Goal: Transaction & Acquisition: Register for event/course

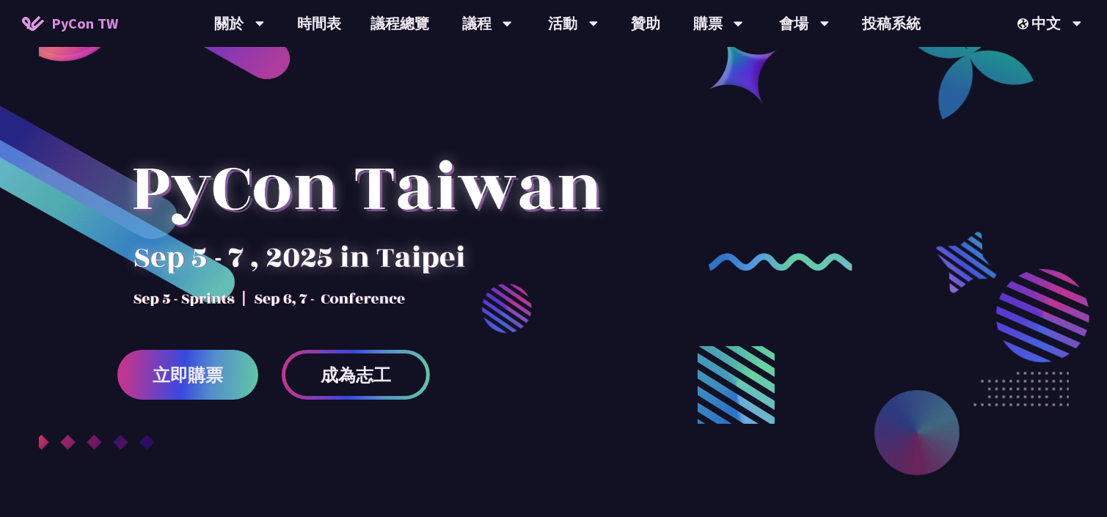
scroll to position [73, 0]
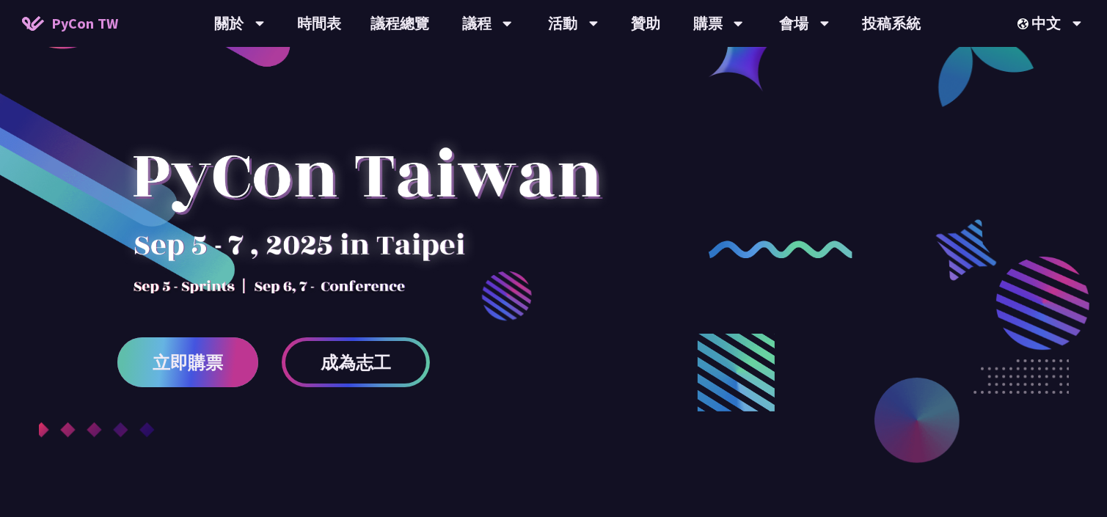
click at [199, 361] on span "立即購票" at bounding box center [188, 362] width 70 height 18
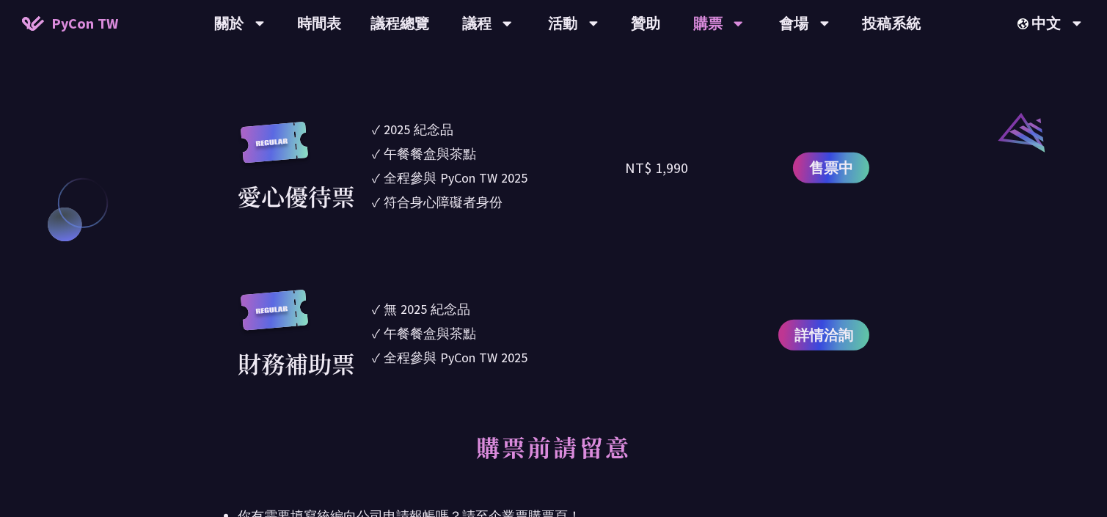
scroll to position [1467, 0]
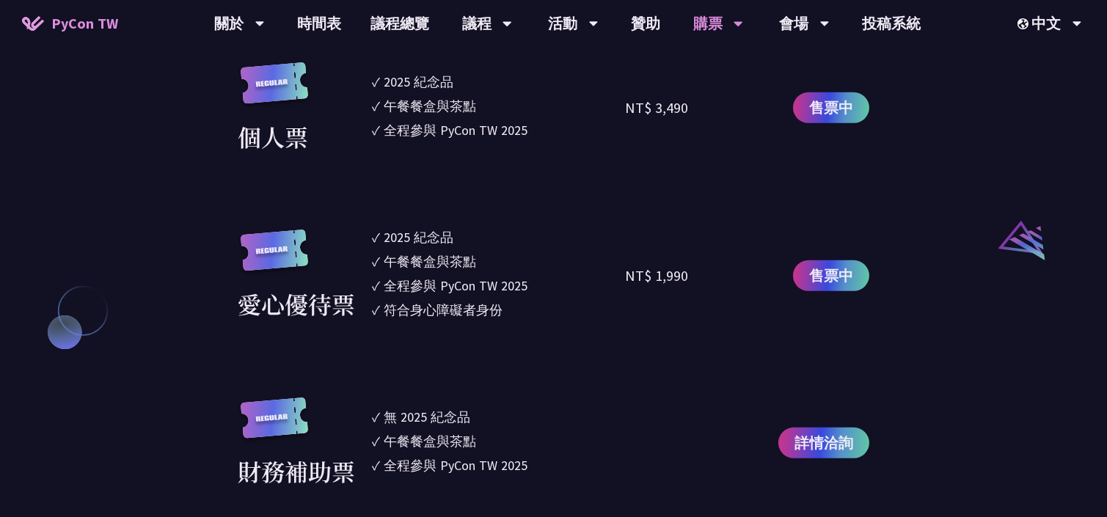
drag, startPoint x: 491, startPoint y: 300, endPoint x: 370, endPoint y: 235, distance: 137.8
click at [370, 235] on div "愛心優待票 ✓ 2025 [PERSON_NAME]✓ 午餐餐盒與茶點 ✓ 全程參與 PyCon TW 2025 ✓ 符合身心障礙者身份 NT$ 1,990 …" at bounding box center [553, 275] width 631 height 97
click at [417, 293] on div "全程參與 PyCon TW 2025" at bounding box center [456, 286] width 144 height 20
drag, startPoint x: 412, startPoint y: 305, endPoint x: 466, endPoint y: 303, distance: 53.6
click at [466, 302] on div "符合身心障礙者身份" at bounding box center [443, 310] width 119 height 20
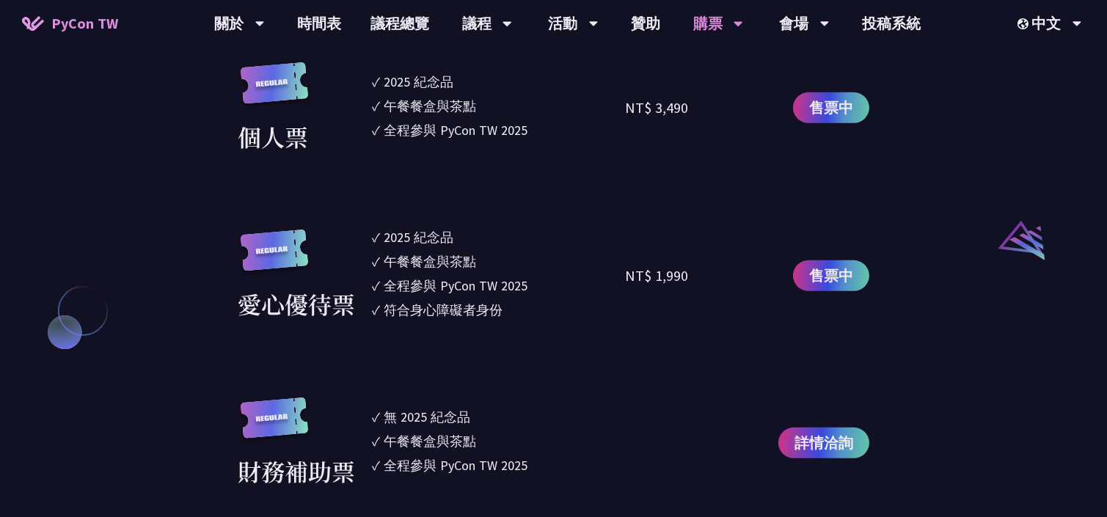
drag, startPoint x: 472, startPoint y: 304, endPoint x: 485, endPoint y: 308, distance: 13.7
click at [472, 304] on div "符合身心障礙者身份" at bounding box center [443, 310] width 119 height 20
drag, startPoint x: 505, startPoint y: 307, endPoint x: 376, endPoint y: 234, distance: 147.8
click at [376, 234] on ul "✓ 2025 紀念品 ✓ 午餐餐盒與茶點 ✓ 全程參與 PyCon TW 2025 ✓ 符合身心障礙者身份" at bounding box center [499, 275] width 254 height 97
click at [377, 238] on li "✓ 2025 [PERSON_NAME]" at bounding box center [499, 237] width 254 height 20
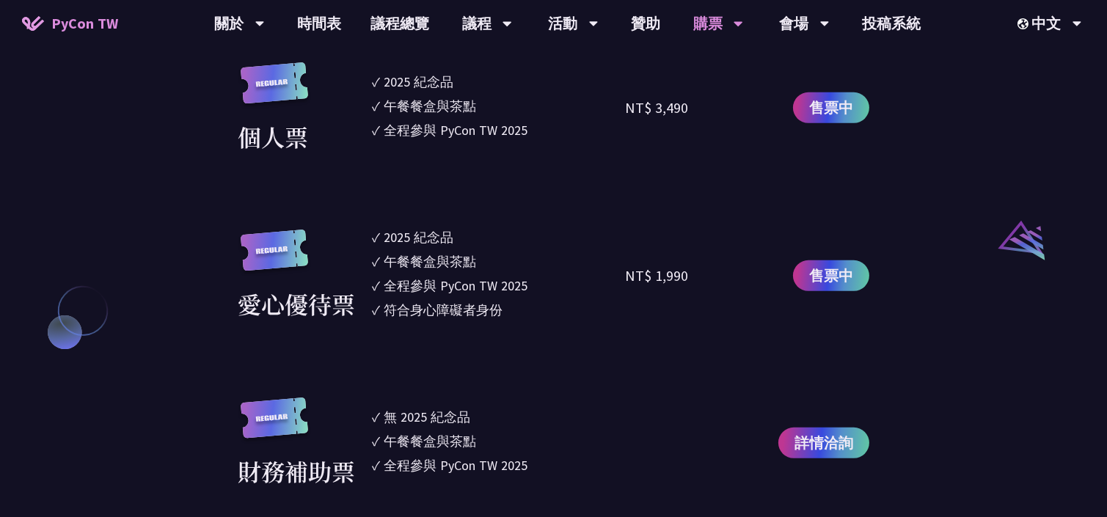
click at [389, 238] on div "2025 紀念品" at bounding box center [419, 237] width 70 height 20
drag, startPoint x: 503, startPoint y: 310, endPoint x: 375, endPoint y: 230, distance: 151.2
click at [375, 230] on ul "✓ 2025 紀念品 ✓ 午餐餐盒與茶點 ✓ 全程參與 PyCon TW 2025 ✓ 符合身心障礙者身份" at bounding box center [499, 275] width 254 height 97
click at [375, 232] on li "✓ 2025 [PERSON_NAME]" at bounding box center [499, 237] width 254 height 20
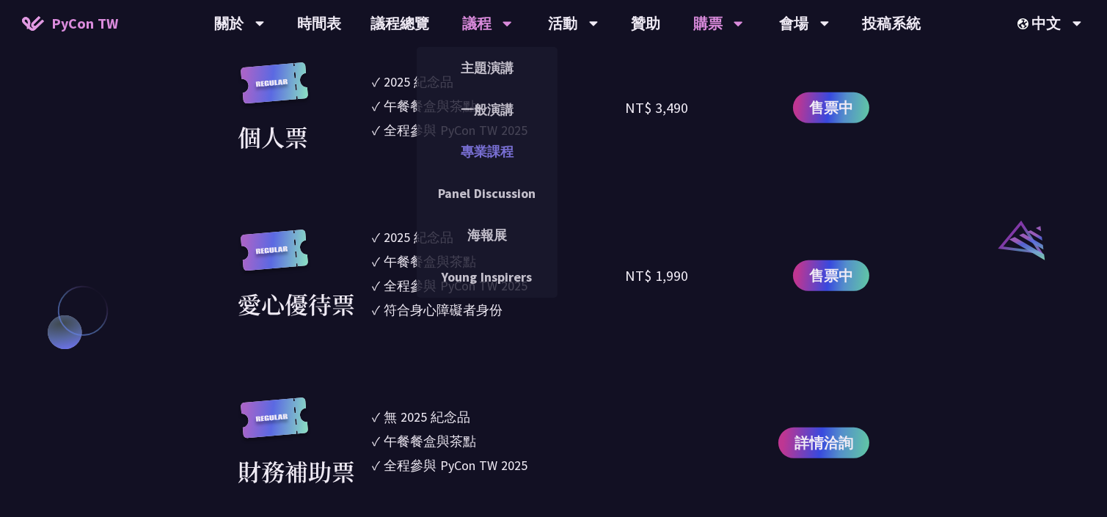
click at [489, 144] on link "專業課程" at bounding box center [487, 151] width 141 height 34
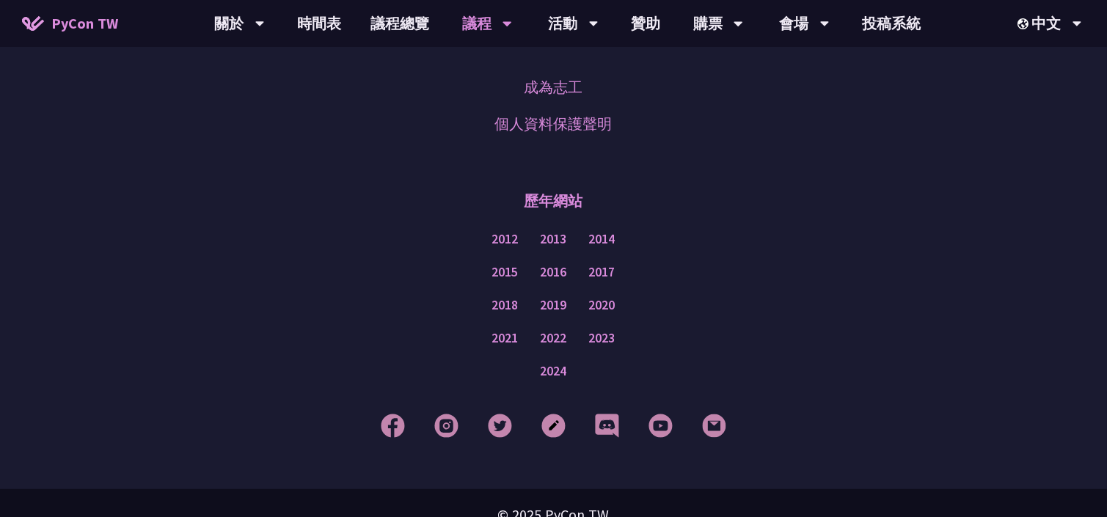
scroll to position [1100, 0]
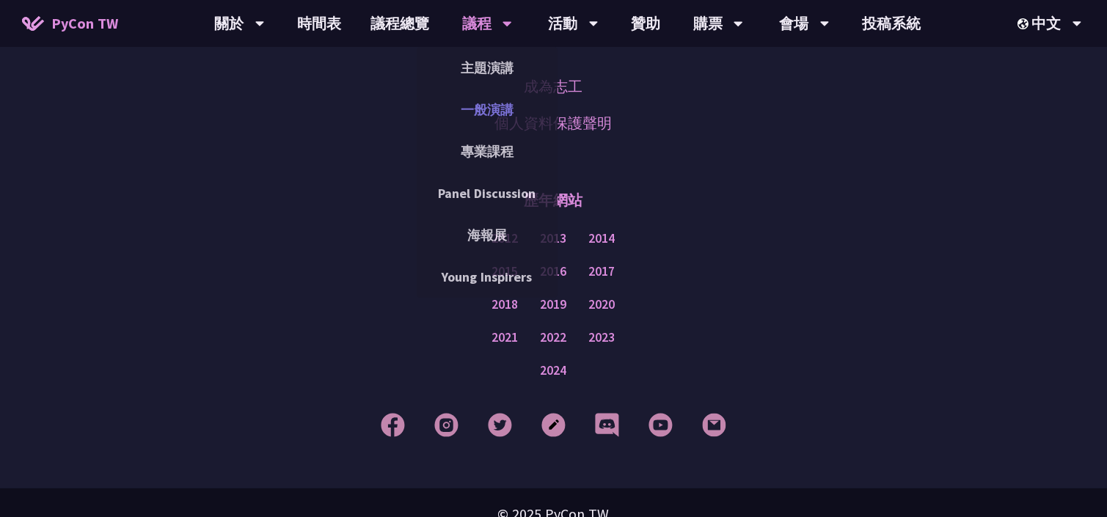
click at [484, 109] on link "一般演講" at bounding box center [487, 109] width 141 height 34
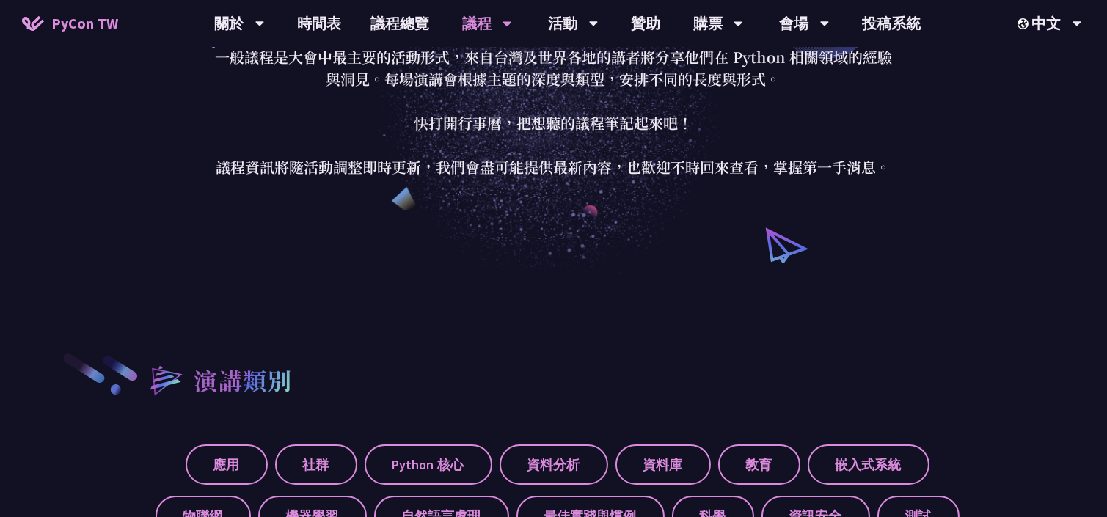
scroll to position [513, 0]
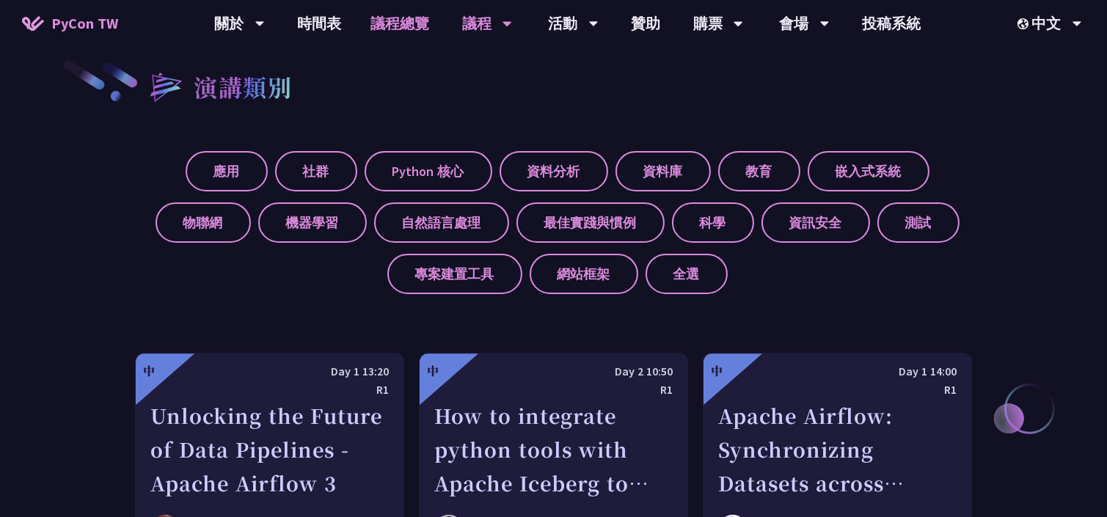
click at [422, 22] on link "議程總覽" at bounding box center [400, 23] width 88 height 47
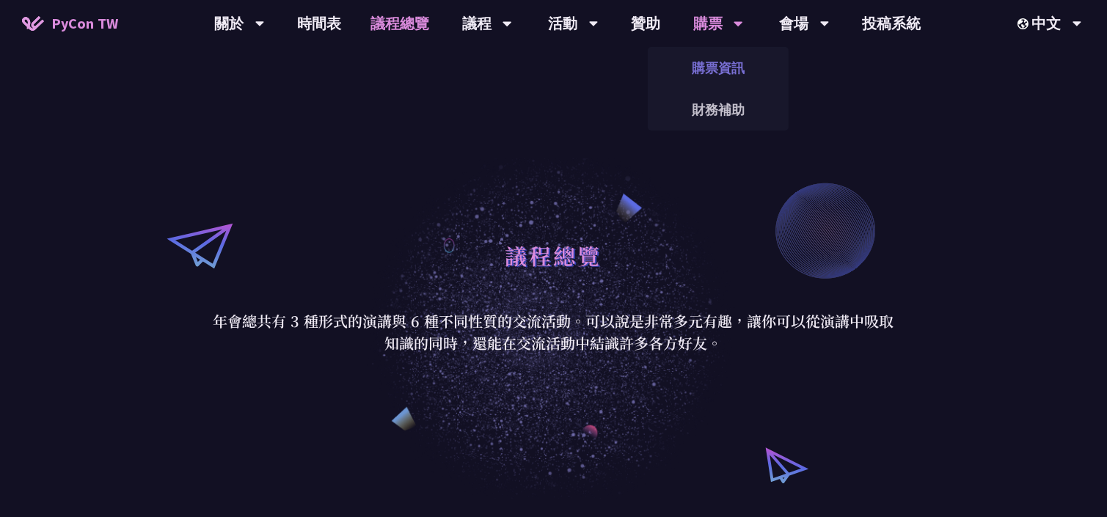
click at [736, 54] on link "購票資訊" at bounding box center [717, 68] width 141 height 34
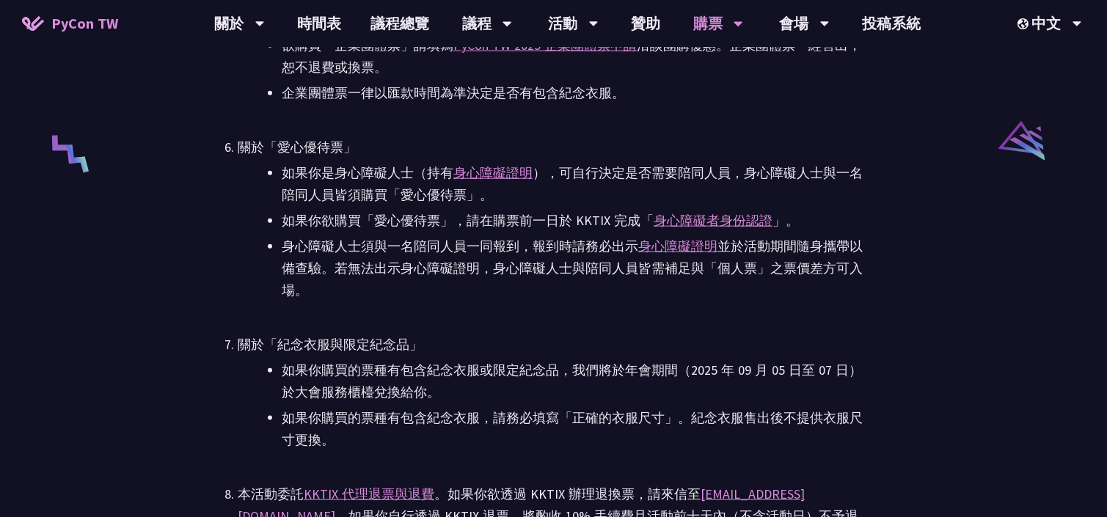
scroll to position [2786, 0]
